Goal: Task Accomplishment & Management: Complete application form

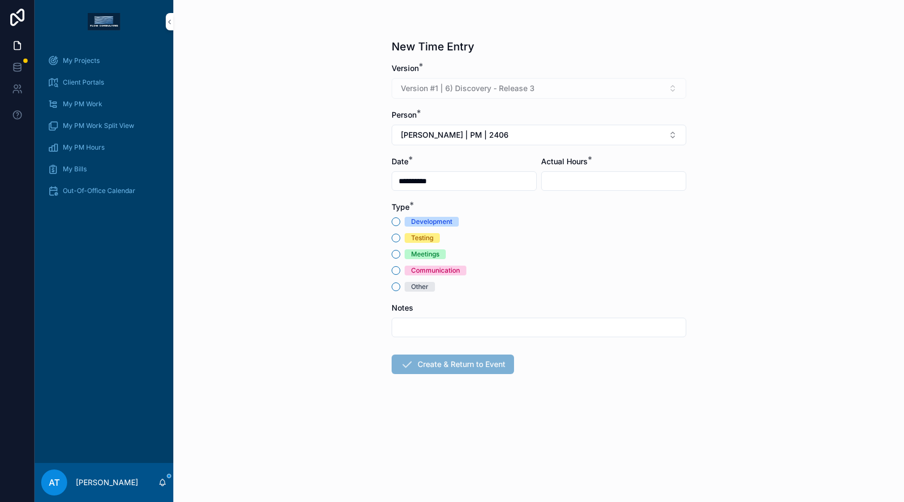
click at [421, 285] on div "Other" at bounding box center [419, 287] width 17 height 10
click at [400, 285] on button "Other" at bounding box center [396, 286] width 9 height 9
click at [517, 134] on button "[PERSON_NAME] | PM | 2406" at bounding box center [539, 135] width 295 height 21
click at [504, 194] on span "[PERSON_NAME] | PM | 2508" at bounding box center [521, 196] width 107 height 11
click at [595, 180] on input "scrollable content" at bounding box center [614, 180] width 144 height 15
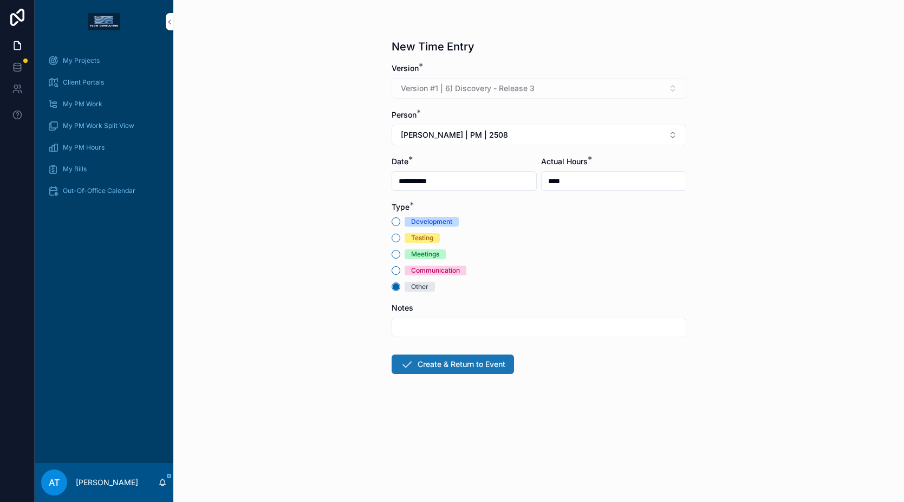
type input "****"
click at [444, 357] on button "Create & Return to Event" at bounding box center [453, 364] width 122 height 20
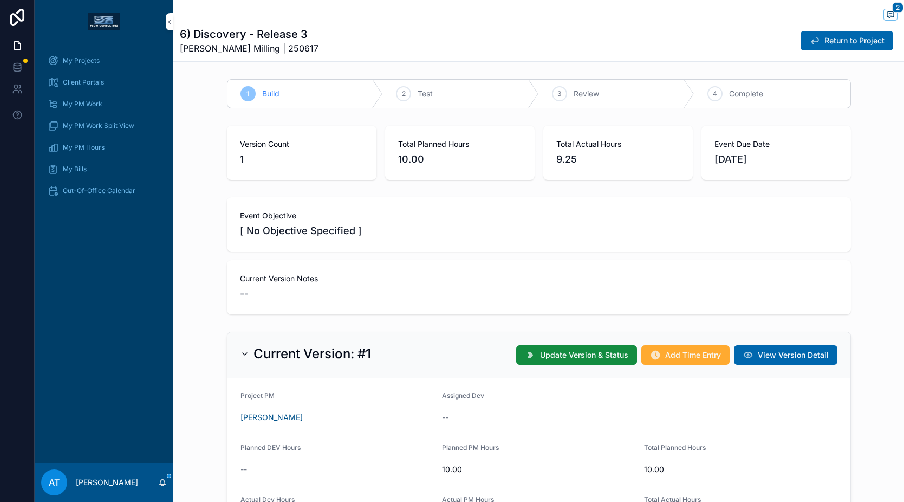
click at [105, 63] on div "My Projects" at bounding box center [104, 60] width 113 height 17
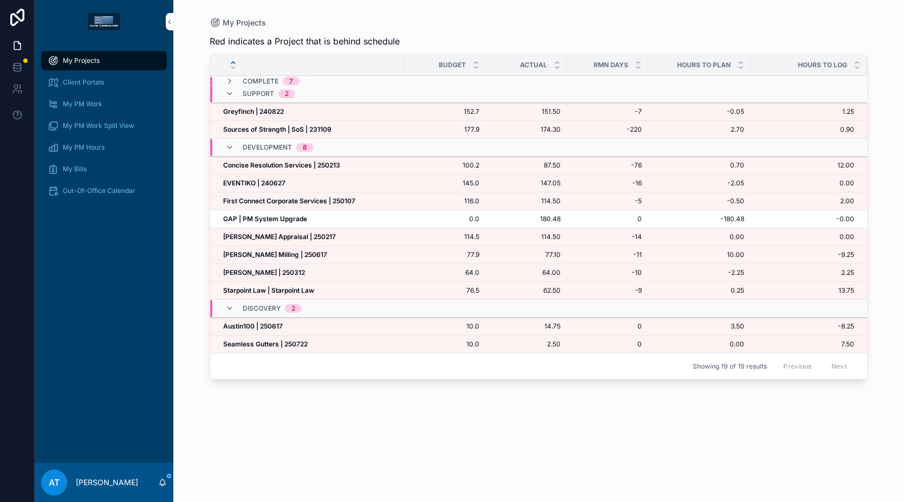
click at [286, 112] on div "Greyfinch | 240822 Greyfinch | 240822" at bounding box center [310, 111] width 175 height 9
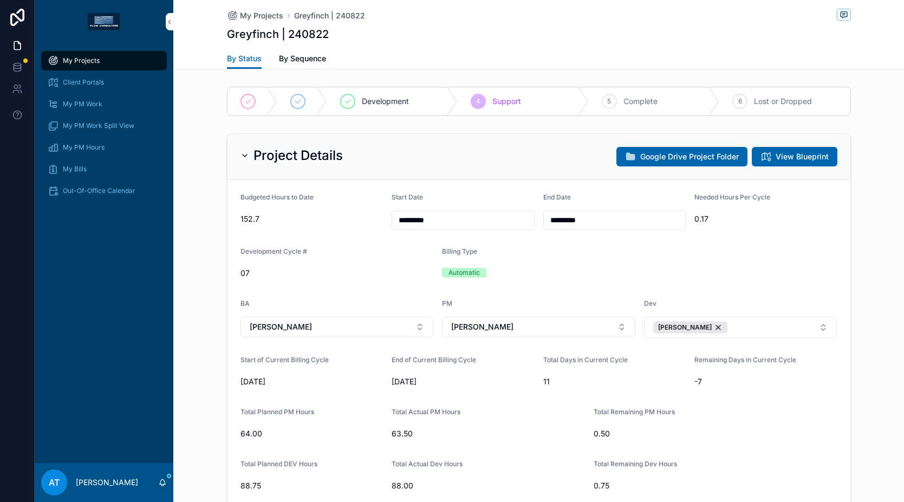
click at [379, 96] on span "Development" at bounding box center [385, 101] width 47 height 11
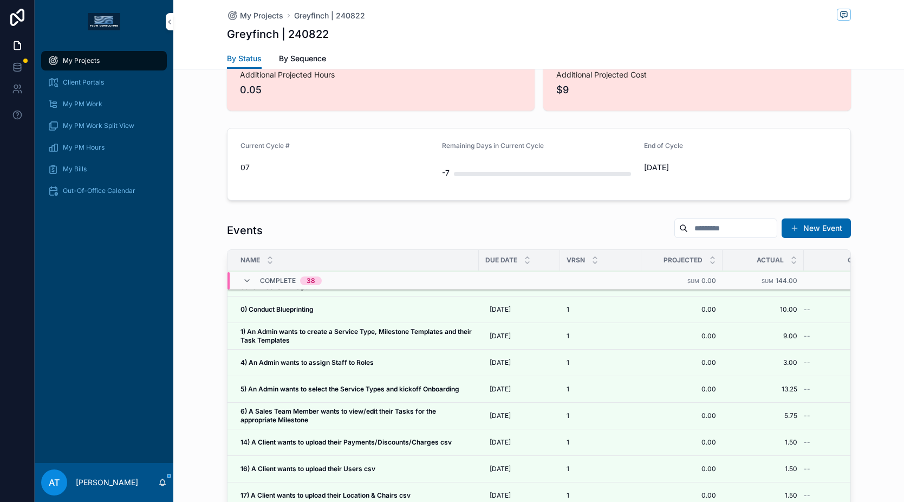
scroll to position [585, 0]
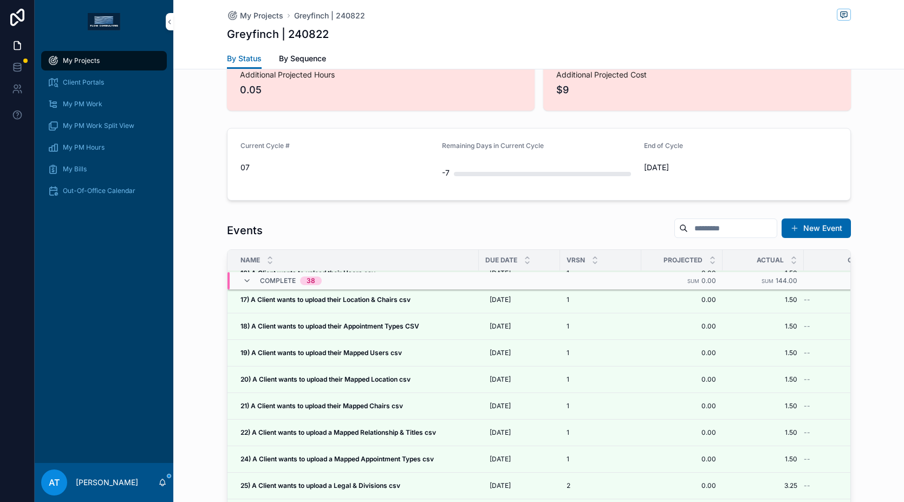
click at [126, 62] on div "My Projects" at bounding box center [104, 60] width 113 height 17
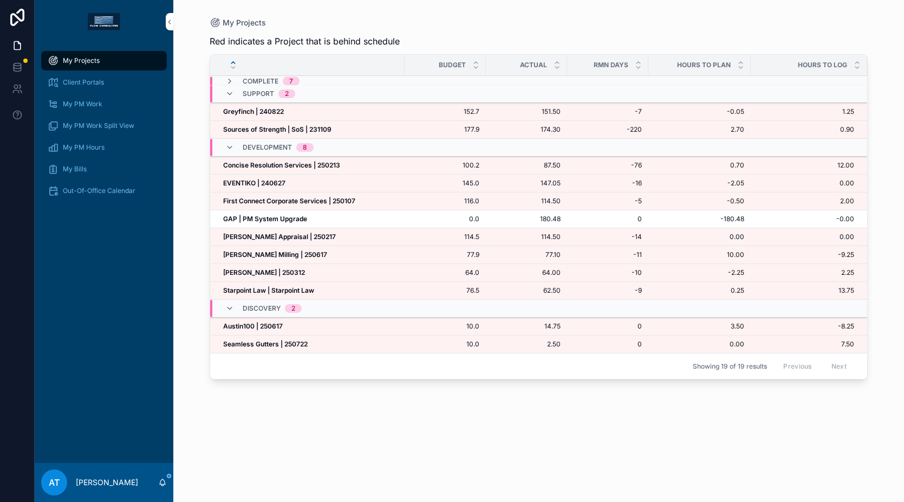
click at [269, 289] on strong "Starpoint Law | Starpoint Law" at bounding box center [268, 290] width 91 height 8
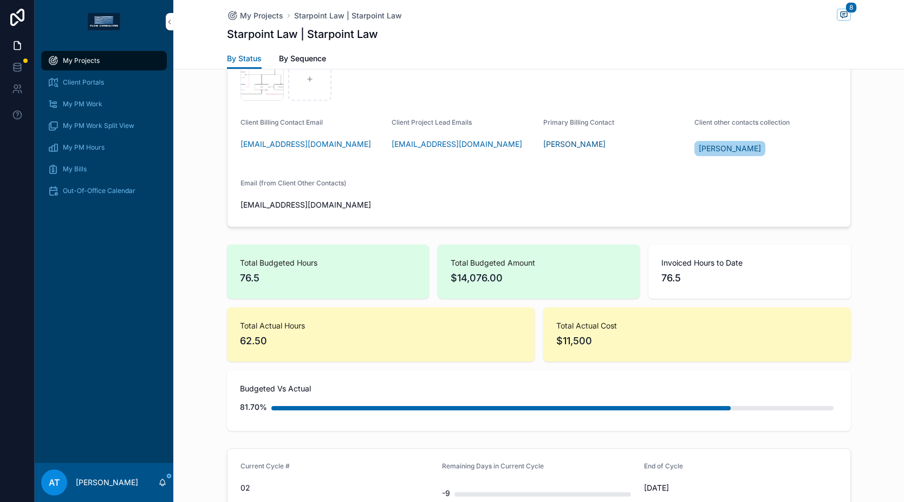
scroll to position [893, 0]
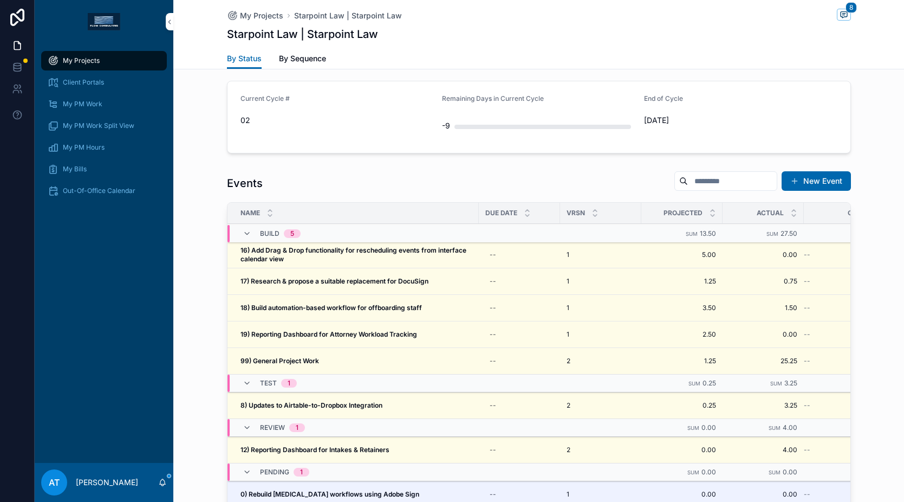
click at [336, 449] on strong "12) Reporting Dashboard for Intakes & Retainers" at bounding box center [315, 449] width 149 height 8
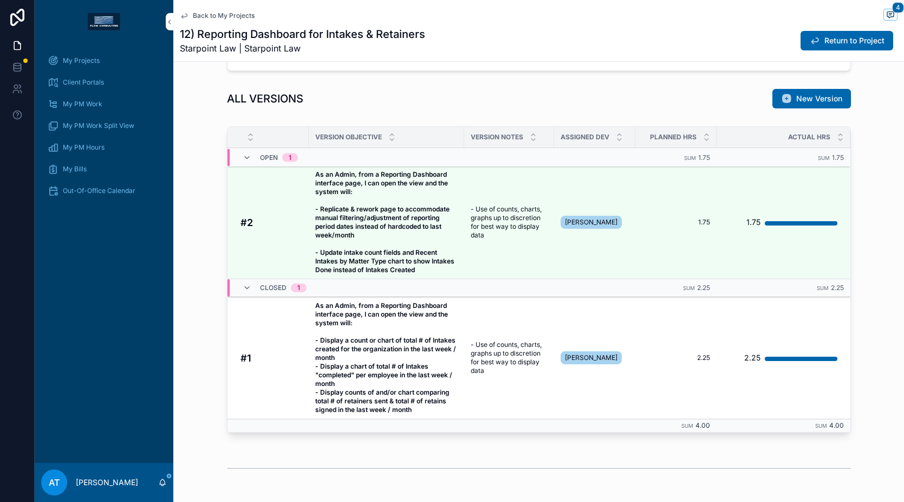
scroll to position [852, 0]
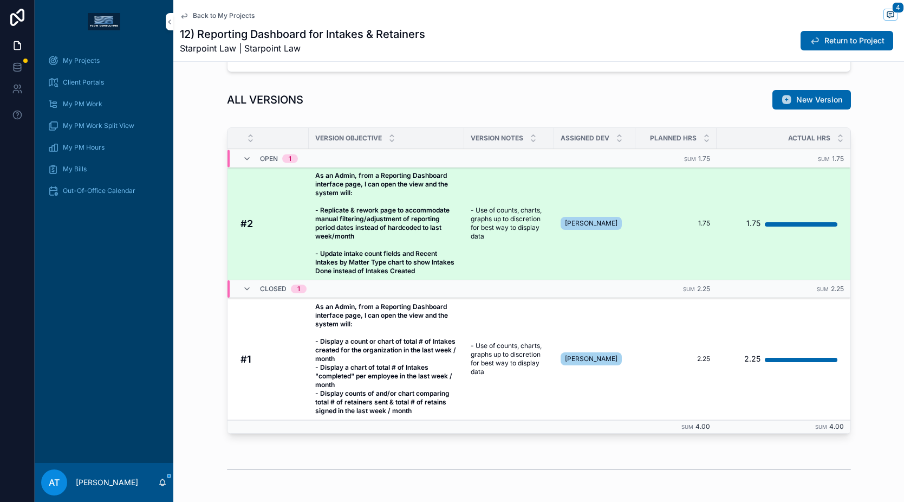
click at [374, 217] on strong "As an Admin, from a Reporting Dashboard interface page, I can open the view and…" at bounding box center [385, 222] width 141 height 103
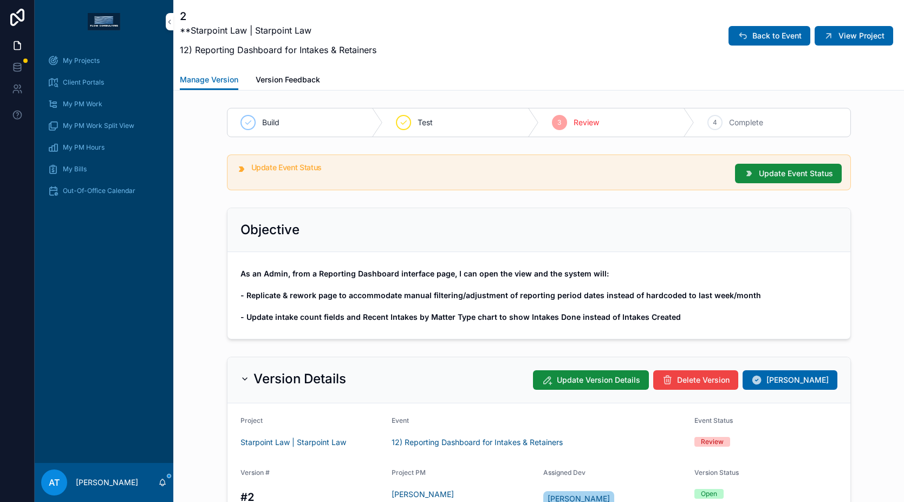
click at [301, 75] on span "Version Feedback" at bounding box center [288, 79] width 64 height 11
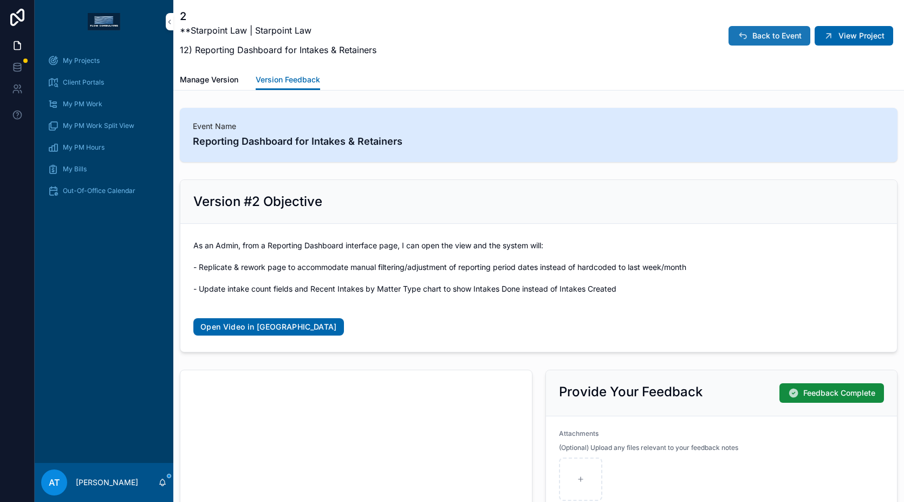
click at [729, 41] on button "Back to Event" at bounding box center [770, 36] width 82 height 20
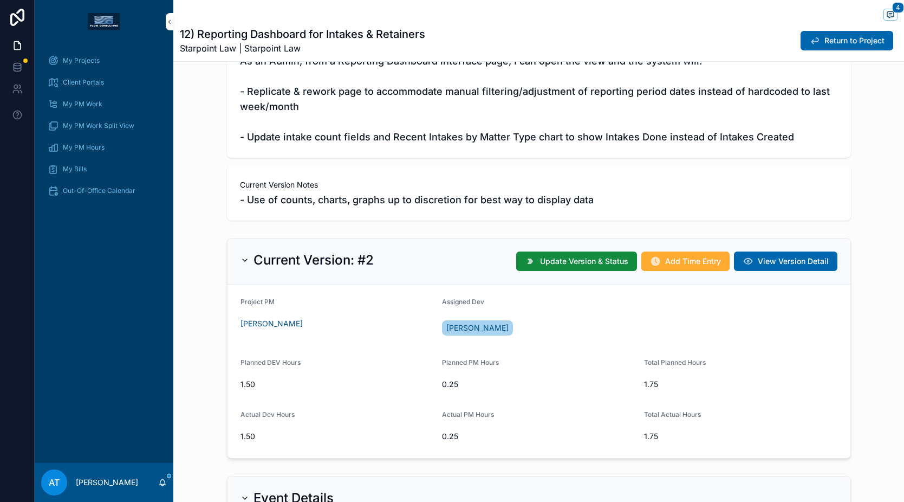
scroll to position [158, 0]
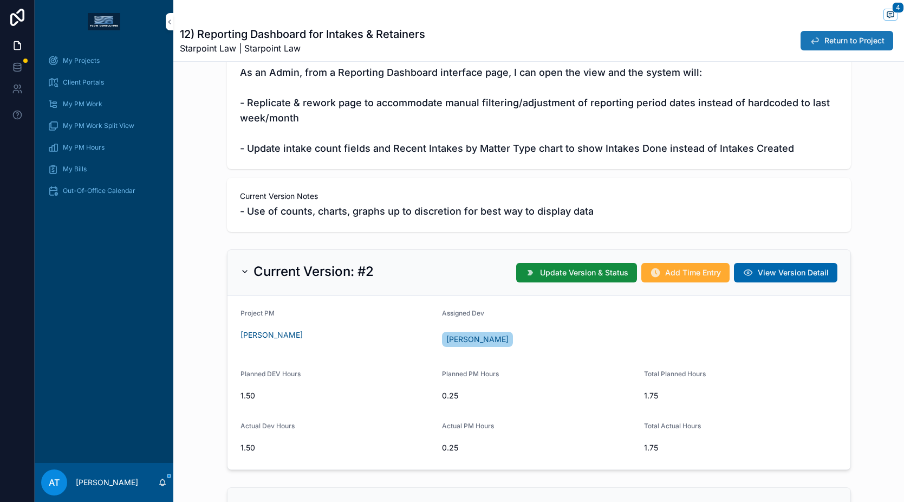
click at [808, 47] on button "Return to Project" at bounding box center [847, 41] width 93 height 20
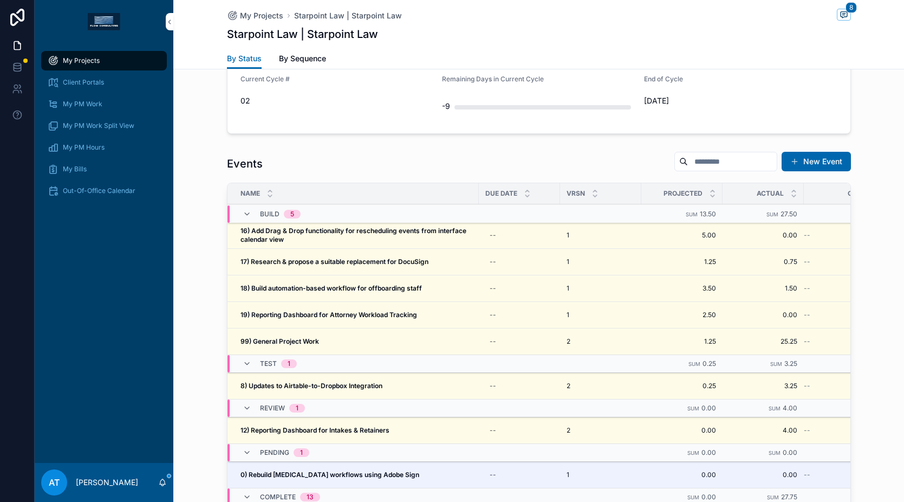
scroll to position [902, 0]
